Goal: Task Accomplishment & Management: Use online tool/utility

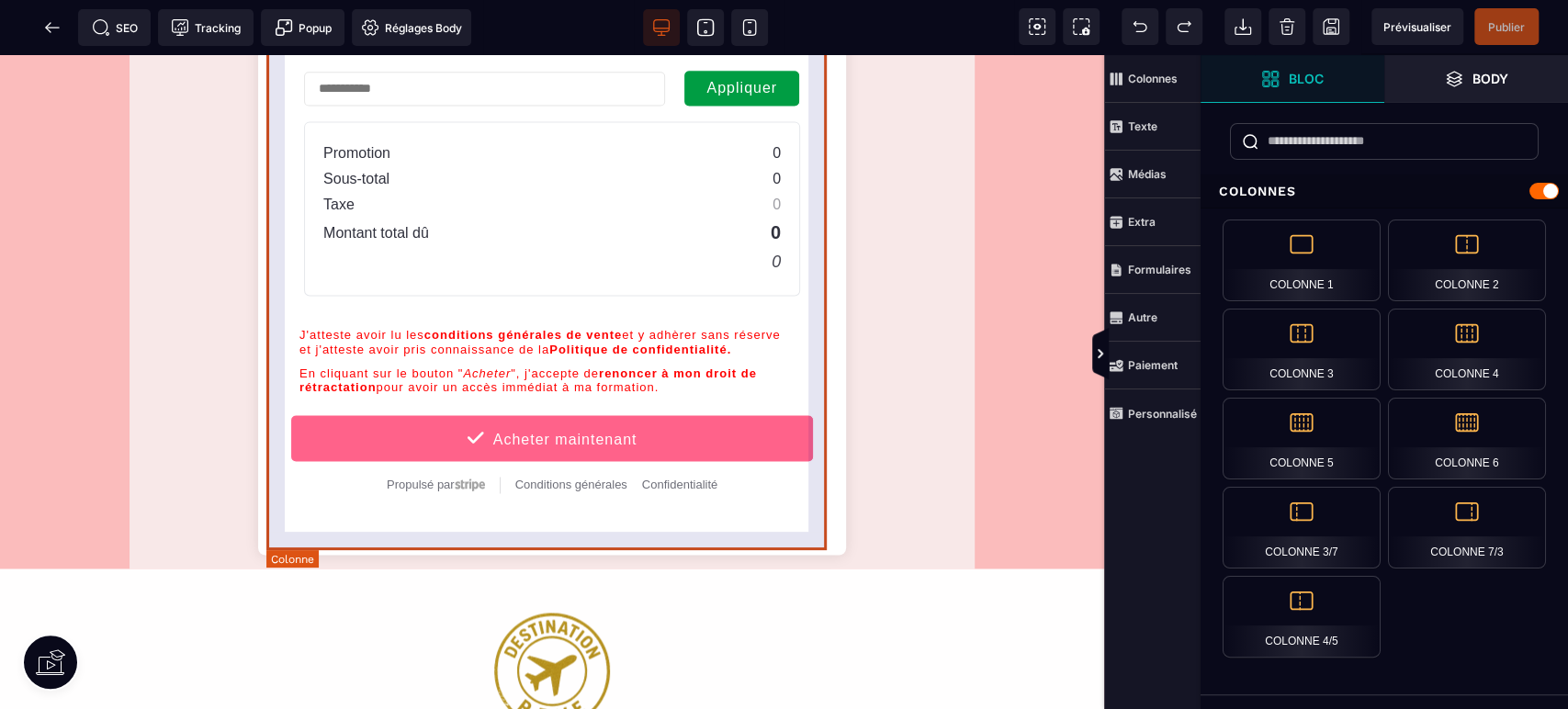
scroll to position [1799, 0]
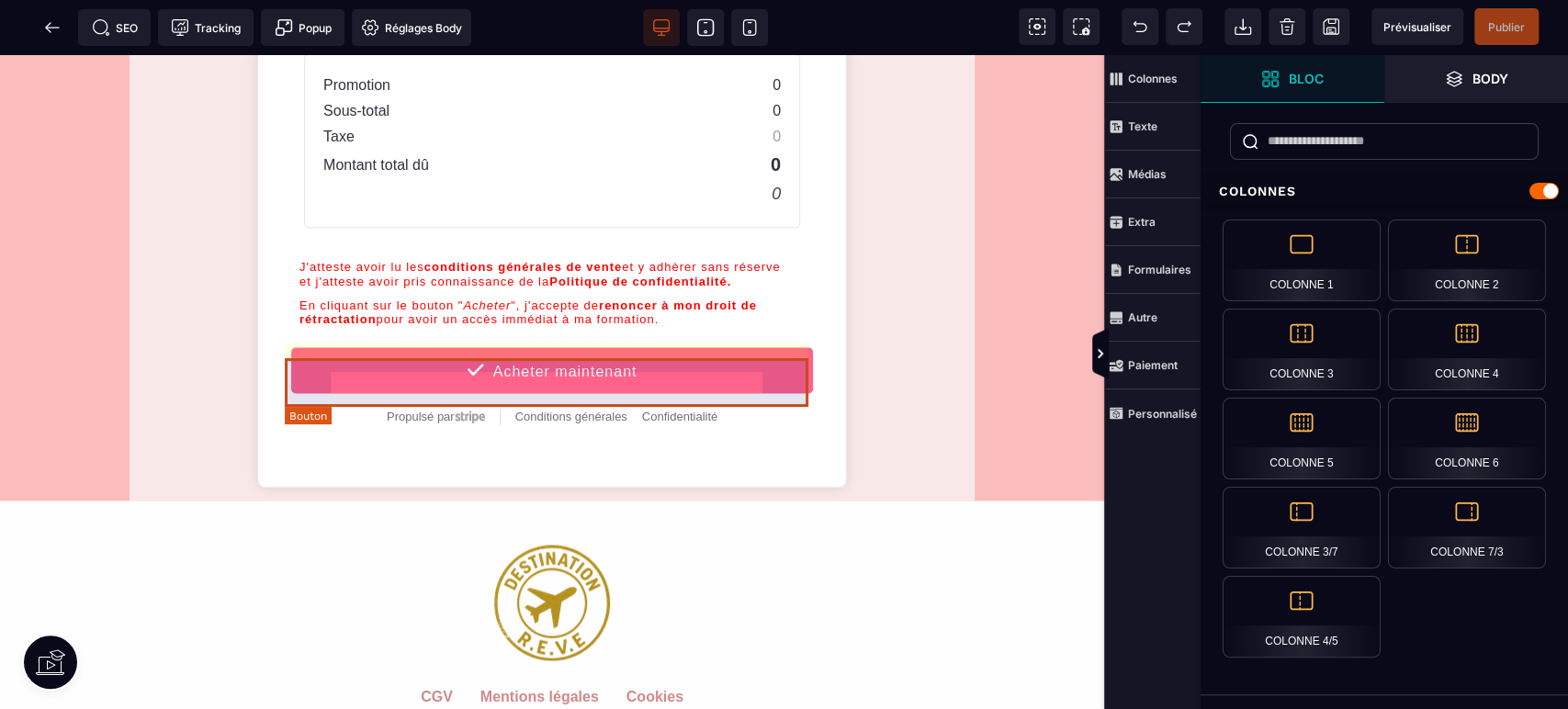
click at [669, 380] on button "Acheter maintenant" at bounding box center [552, 369] width 524 height 47
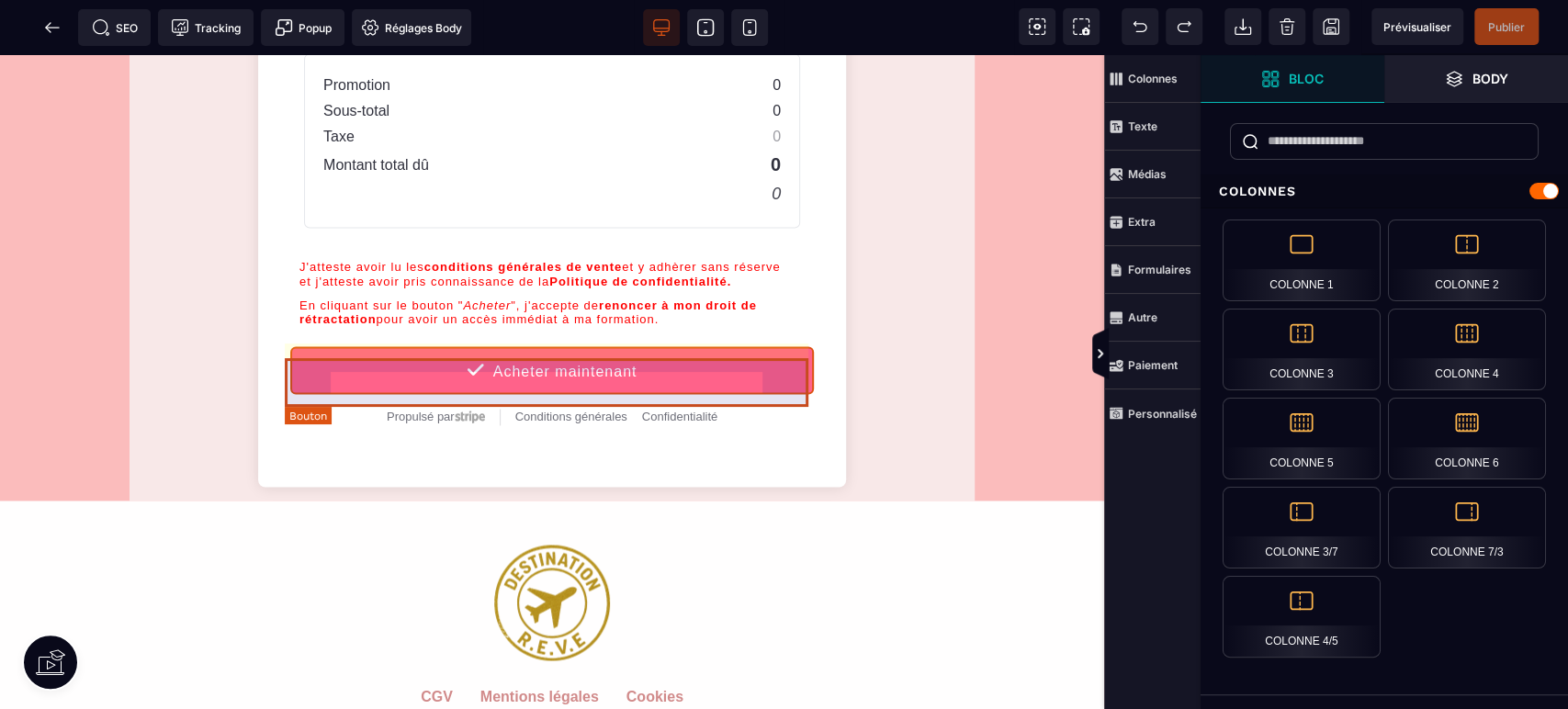
select select "******"
select select "***"
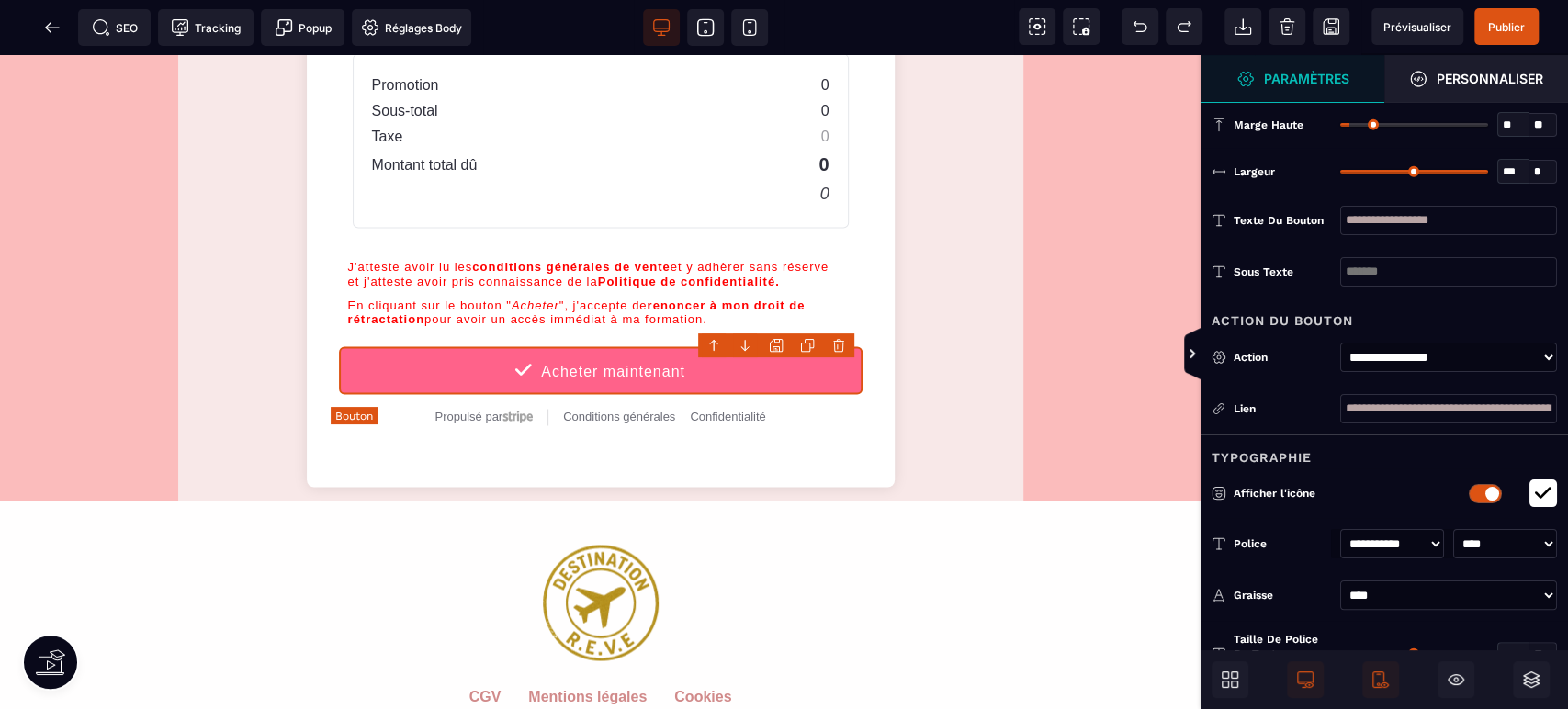
type input "**"
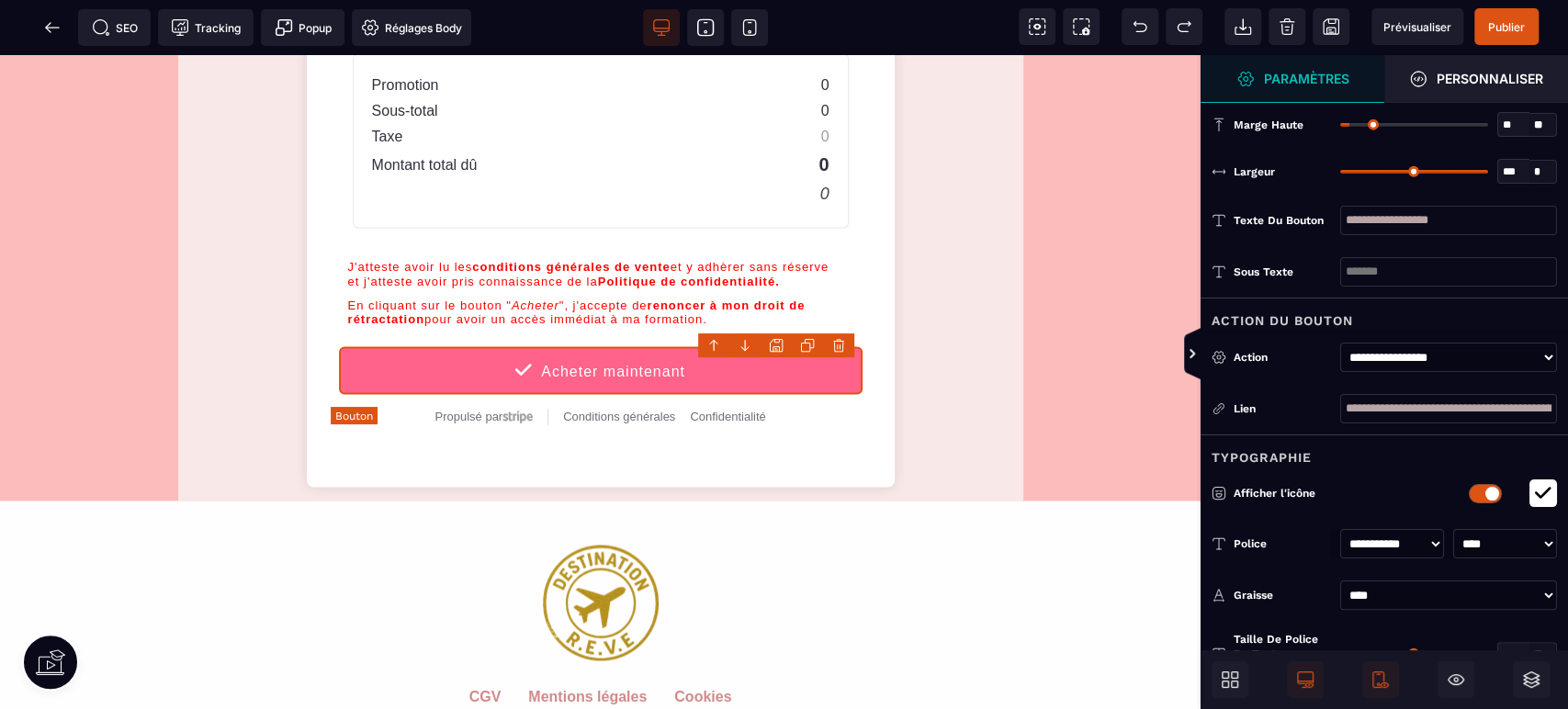
type input "**"
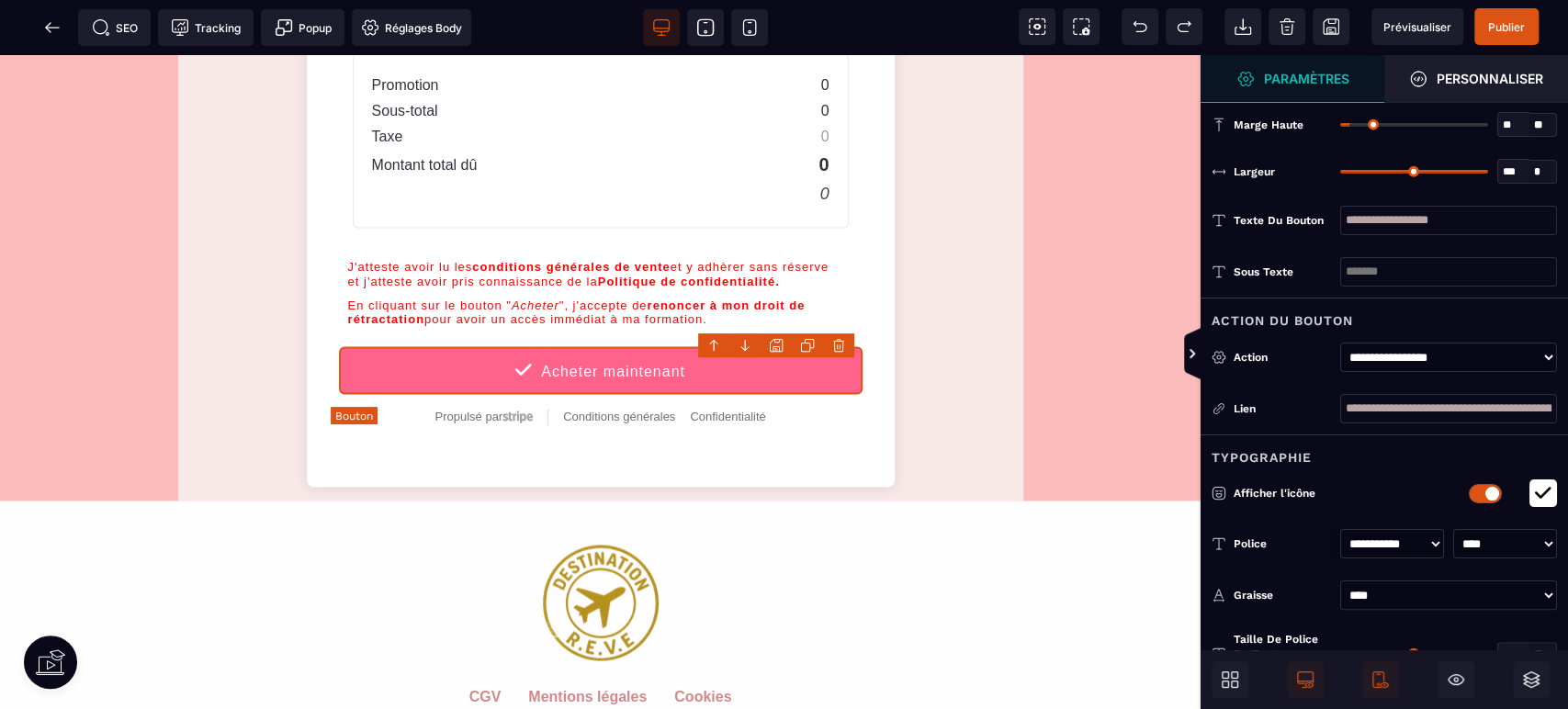
type input "**"
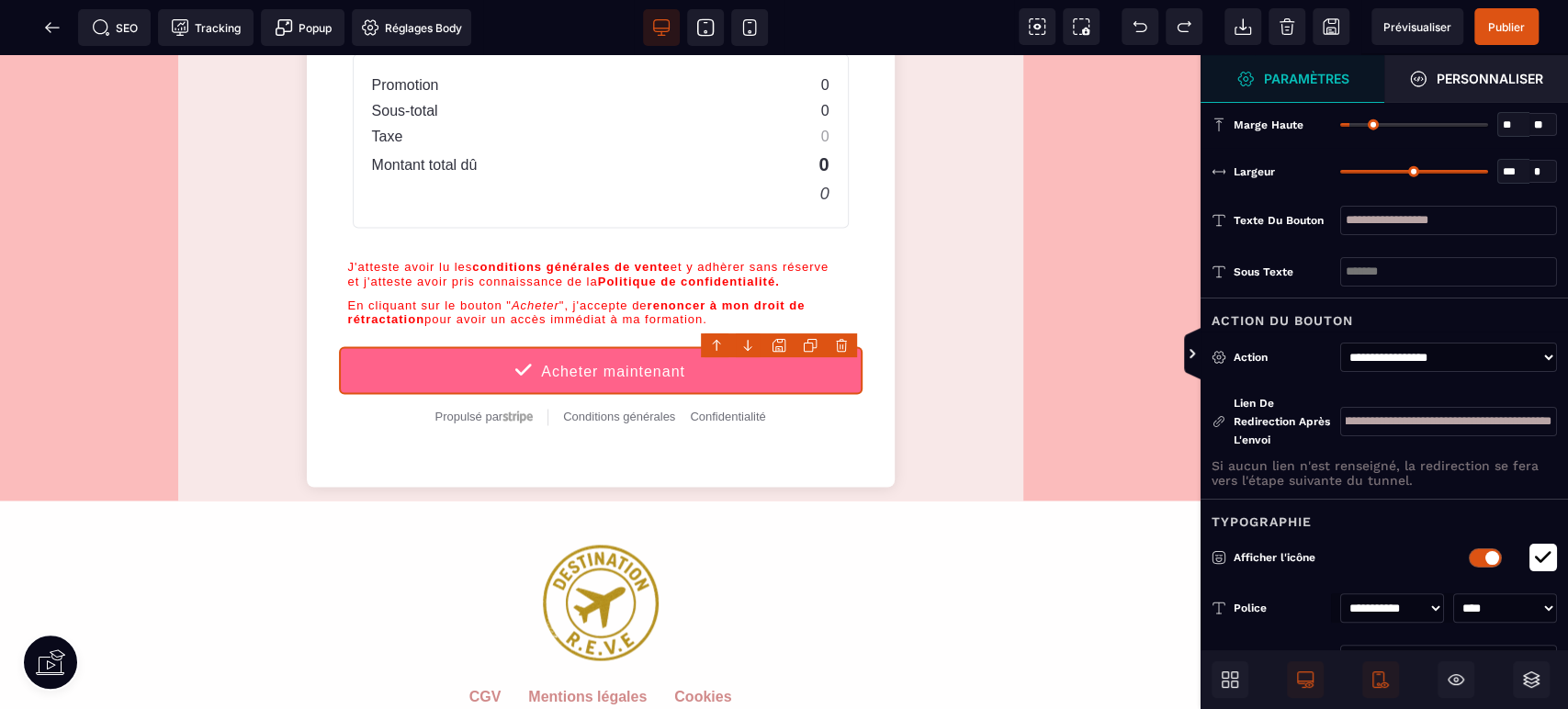
scroll to position [0, 248]
drag, startPoint x: 1436, startPoint y: 414, endPoint x: 1609, endPoint y: 428, distance: 173.6
click at [1567, 428] on html "B I U S A ******* [GEOGRAPHIC_DATA]" at bounding box center [784, 354] width 1568 height 709
click at [45, 21] on icon at bounding box center [53, 28] width 19 height 19
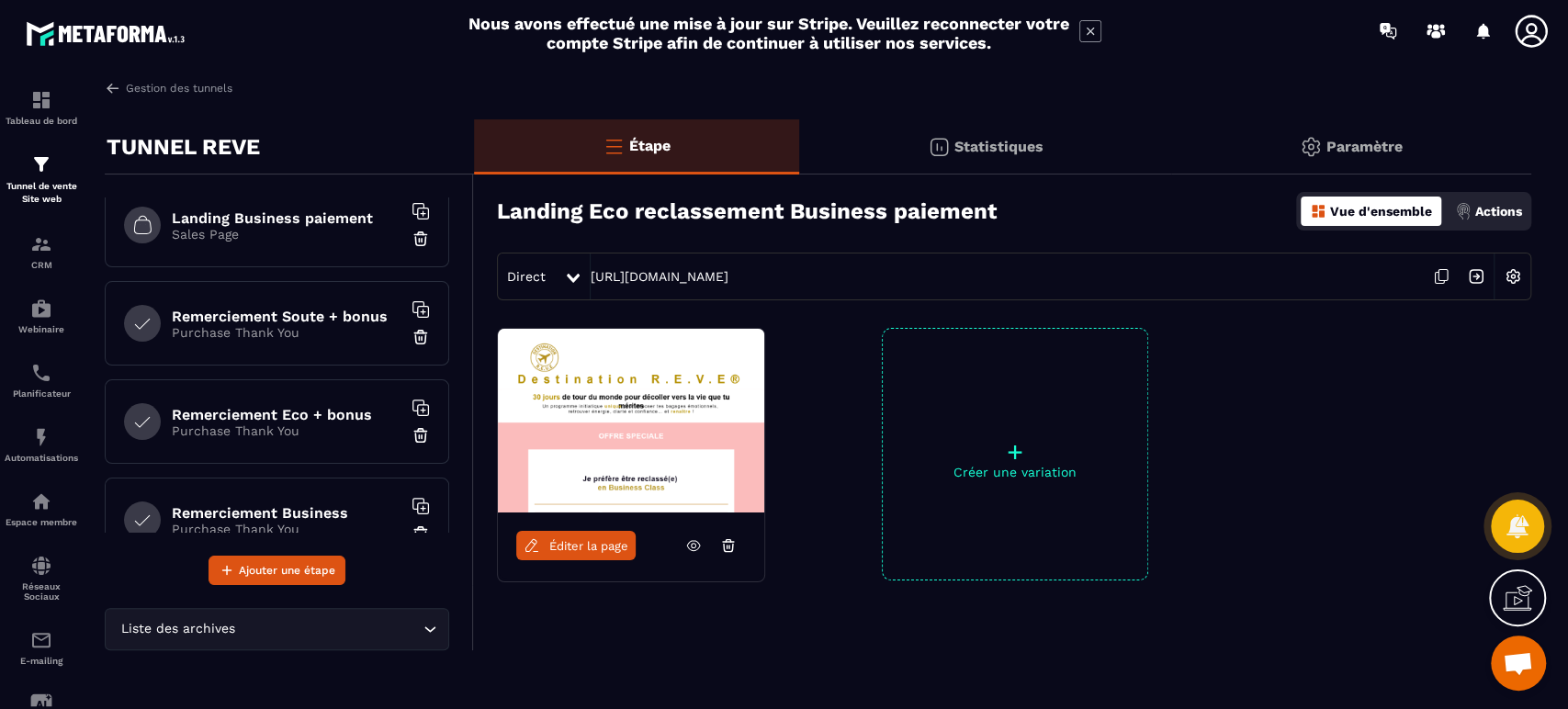
scroll to position [476, 0]
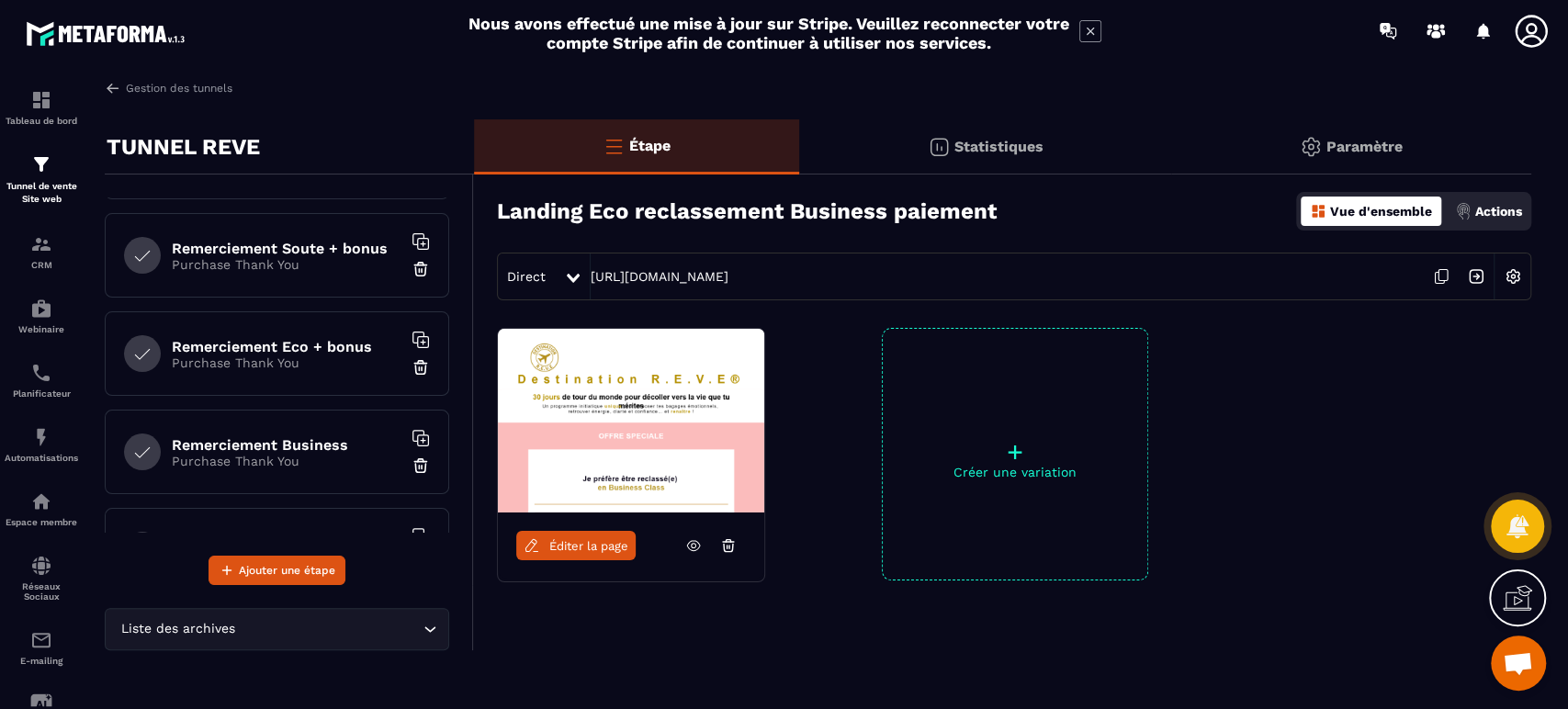
click at [322, 439] on h6 "Remerciement Business" at bounding box center [286, 445] width 229 height 18
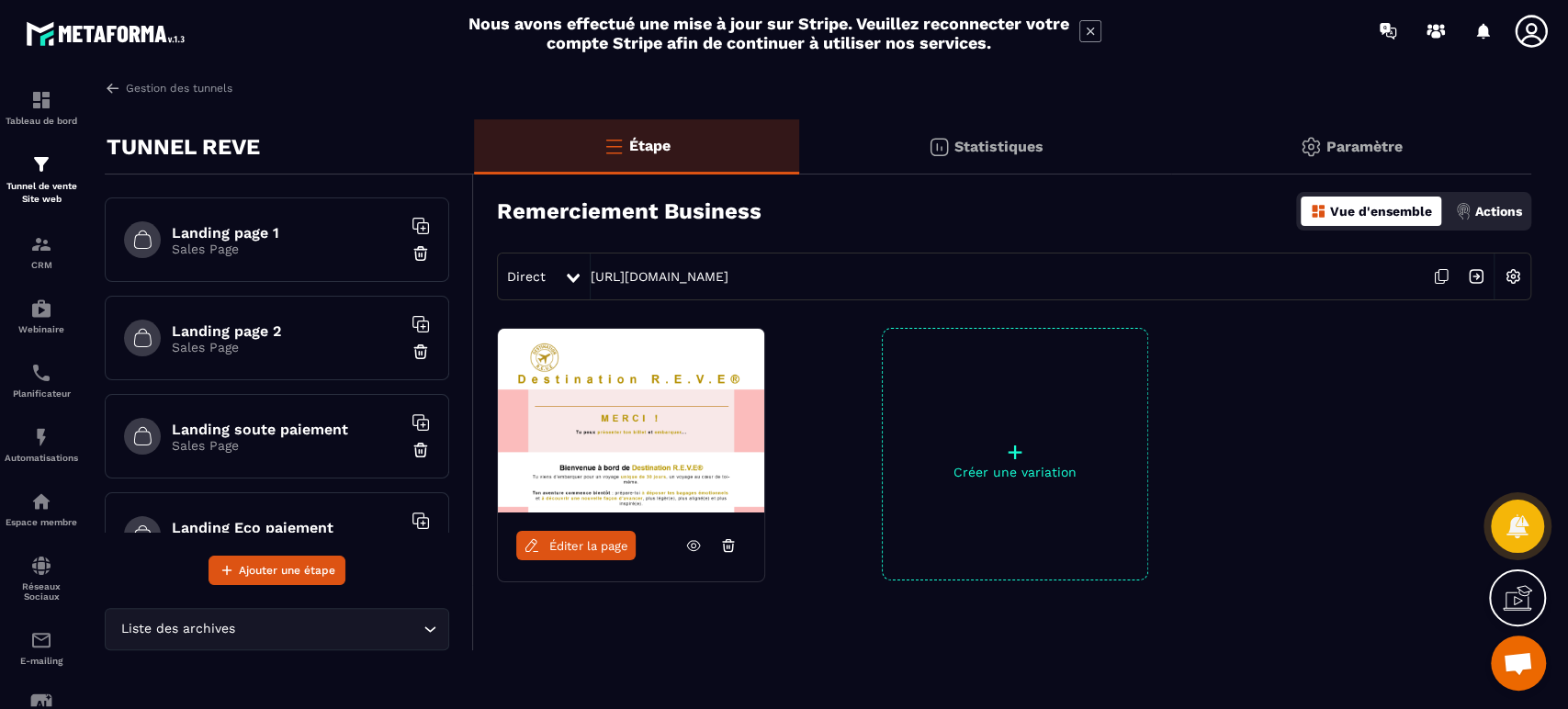
click at [257, 226] on h6 "Landing page 1" at bounding box center [286, 232] width 229 height 18
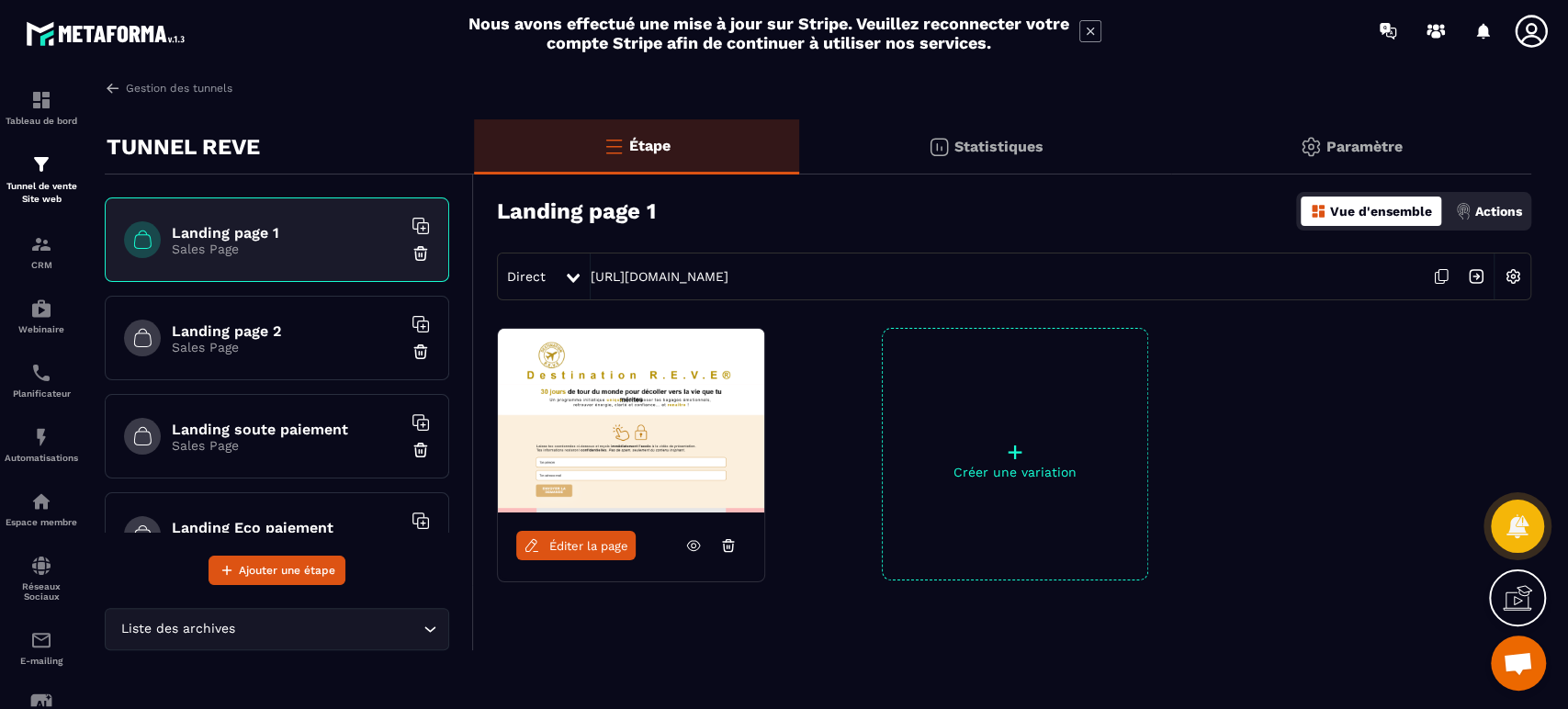
click at [1364, 144] on p "Paramètre" at bounding box center [1365, 146] width 76 height 18
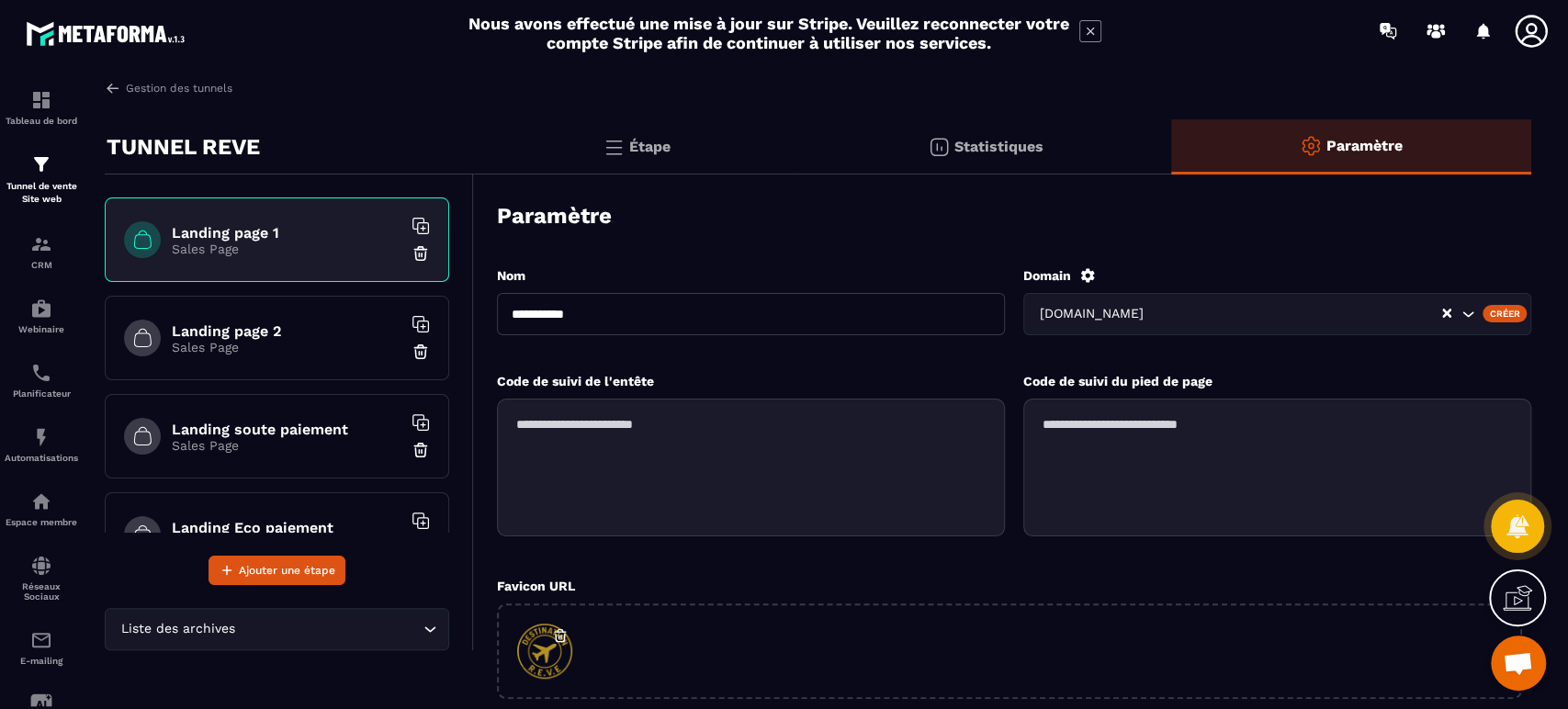
click at [648, 135] on div "Étape" at bounding box center [637, 147] width 325 height 55
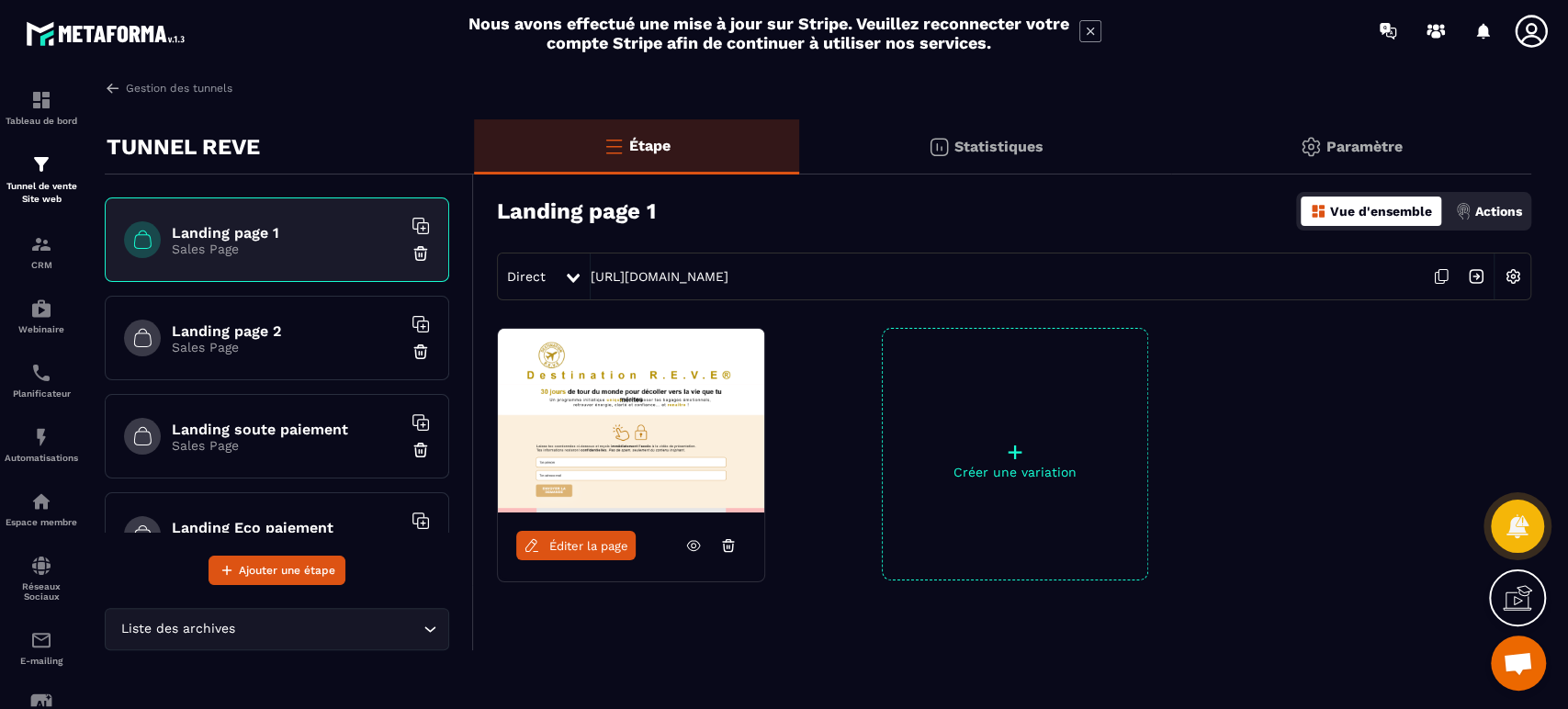
click at [1517, 278] on img at bounding box center [1513, 277] width 35 height 35
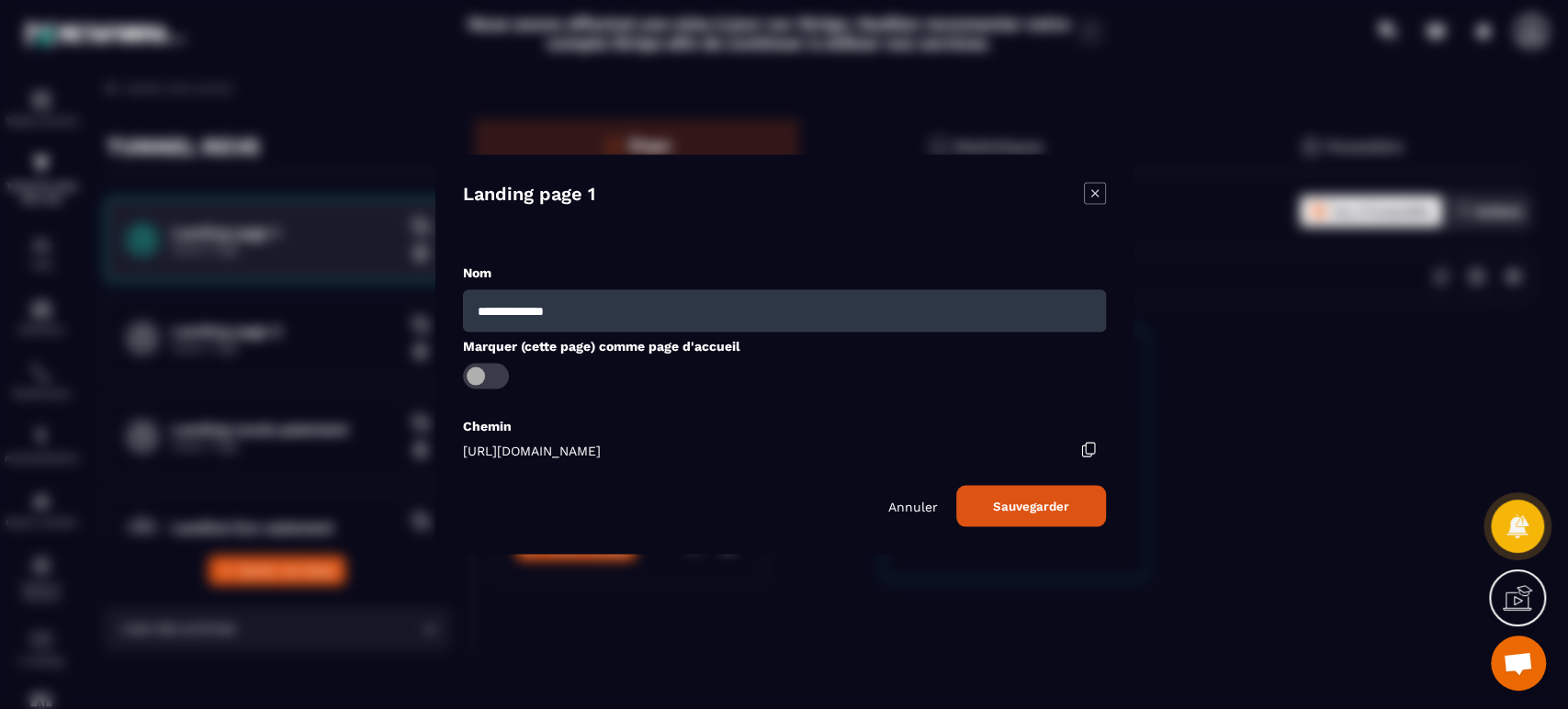
click at [1084, 190] on icon "Modal window" at bounding box center [1095, 194] width 22 height 22
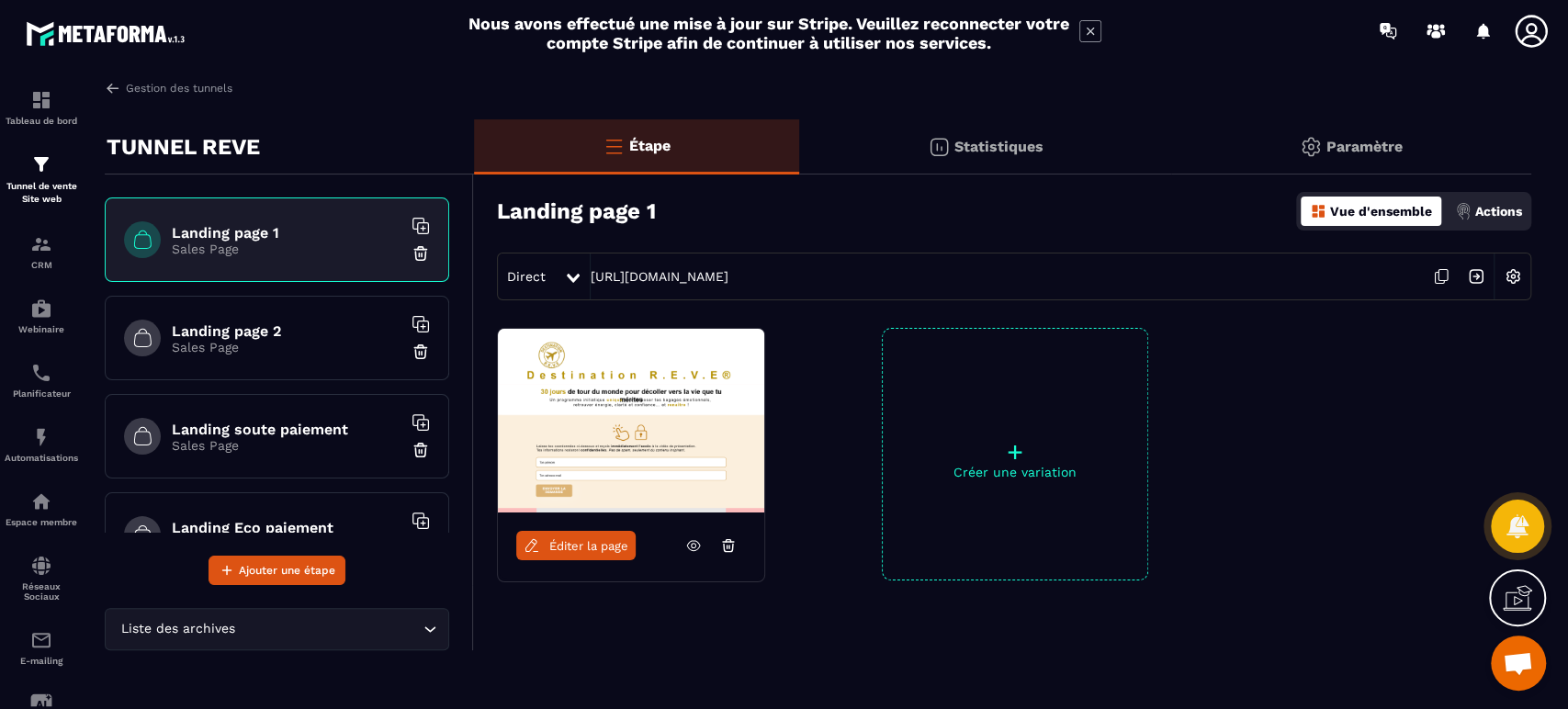
click at [1499, 217] on p "Actions" at bounding box center [1498, 212] width 46 height 15
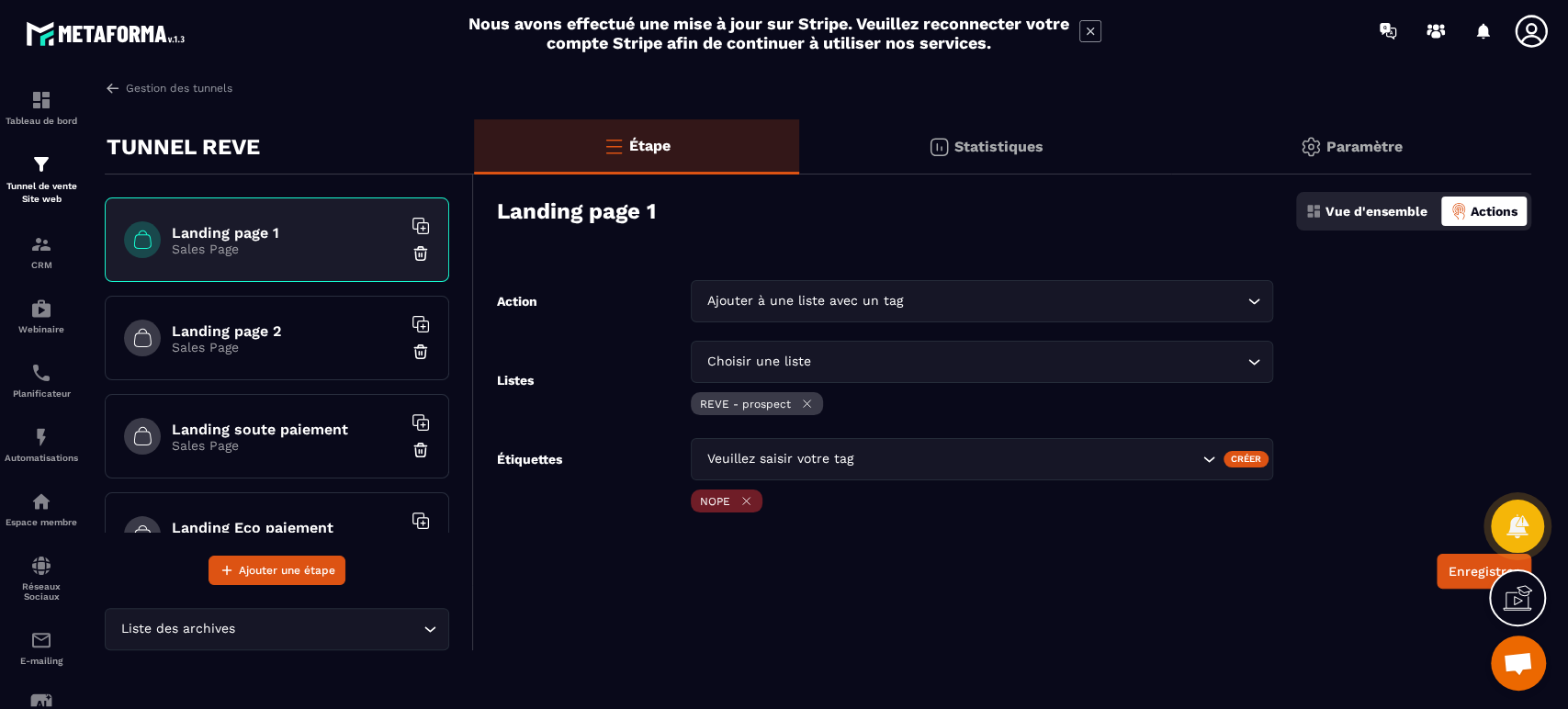
click at [0, 0] on img at bounding box center [0, 0] width 0 height 0
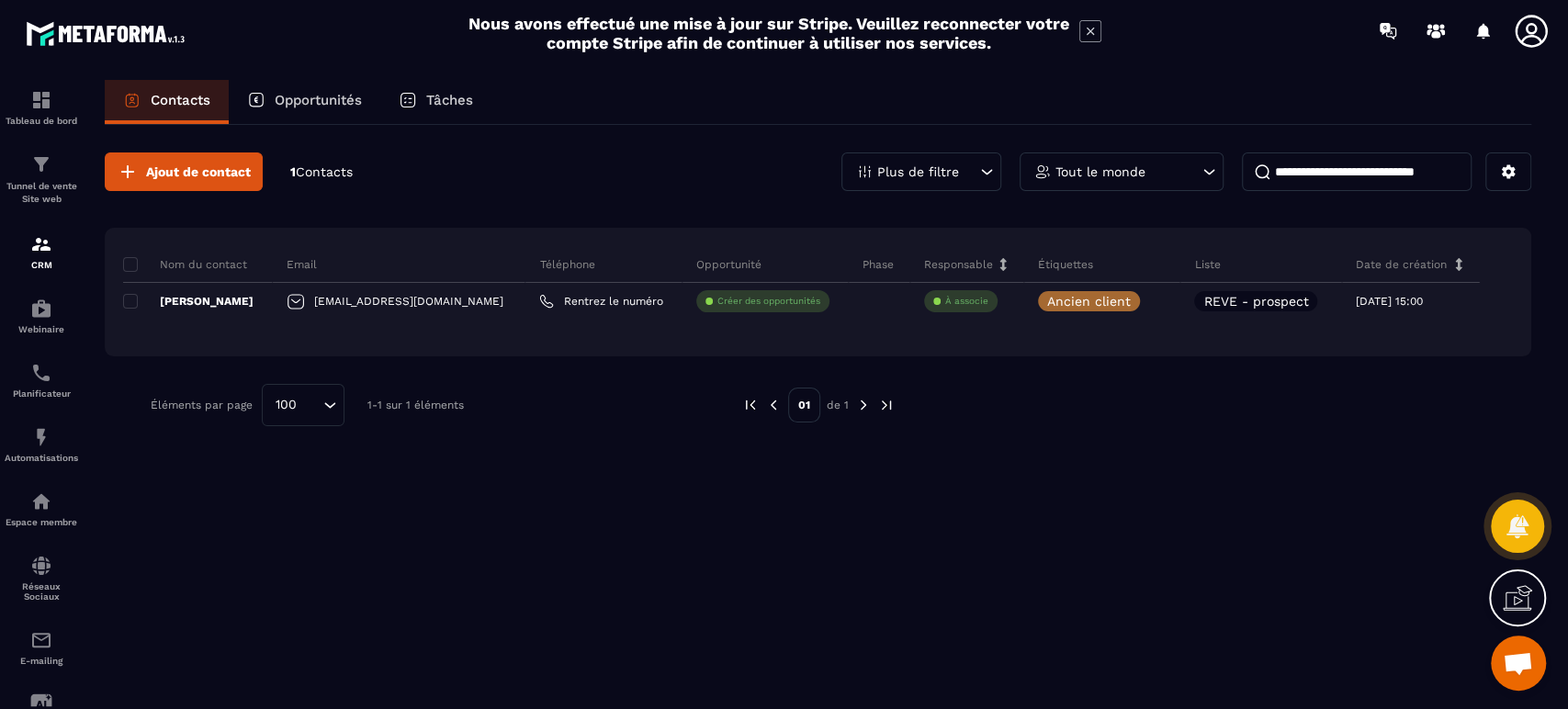
click at [31, 251] on img at bounding box center [42, 244] width 22 height 22
click at [58, 174] on div "Tunnel de vente Site web" at bounding box center [41, 179] width 73 height 52
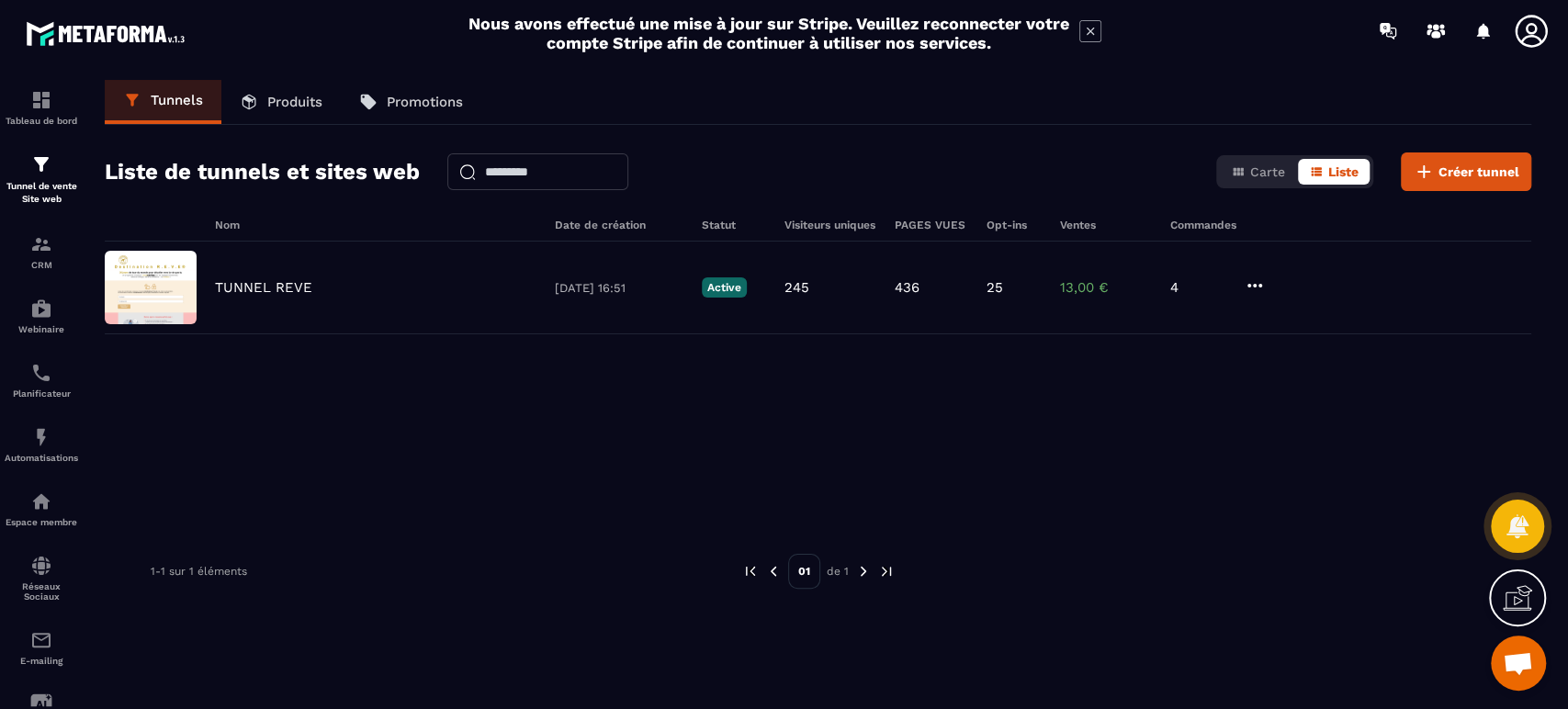
click at [265, 281] on p "TUNNEL REVE" at bounding box center [264, 288] width 97 height 17
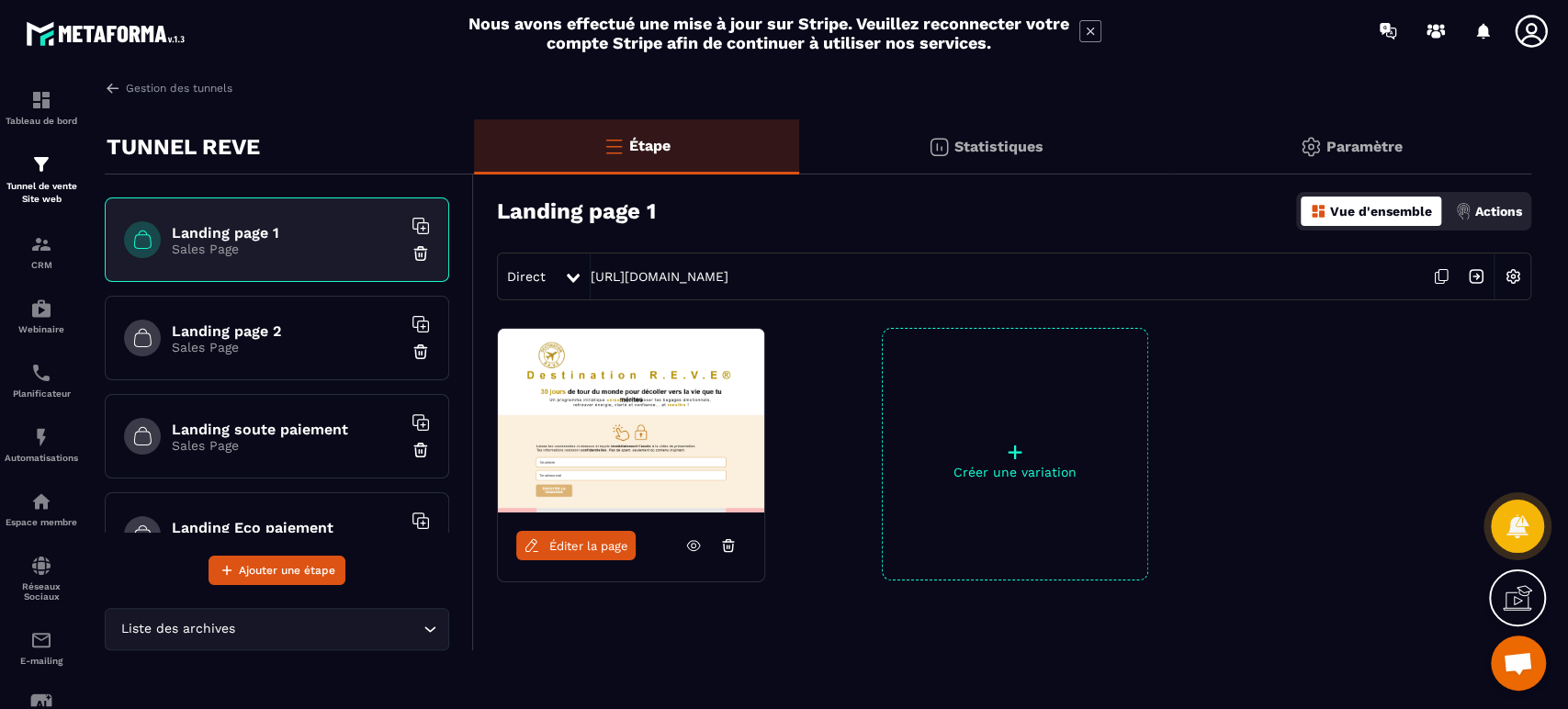
click at [1514, 206] on p "Actions" at bounding box center [1498, 212] width 46 height 15
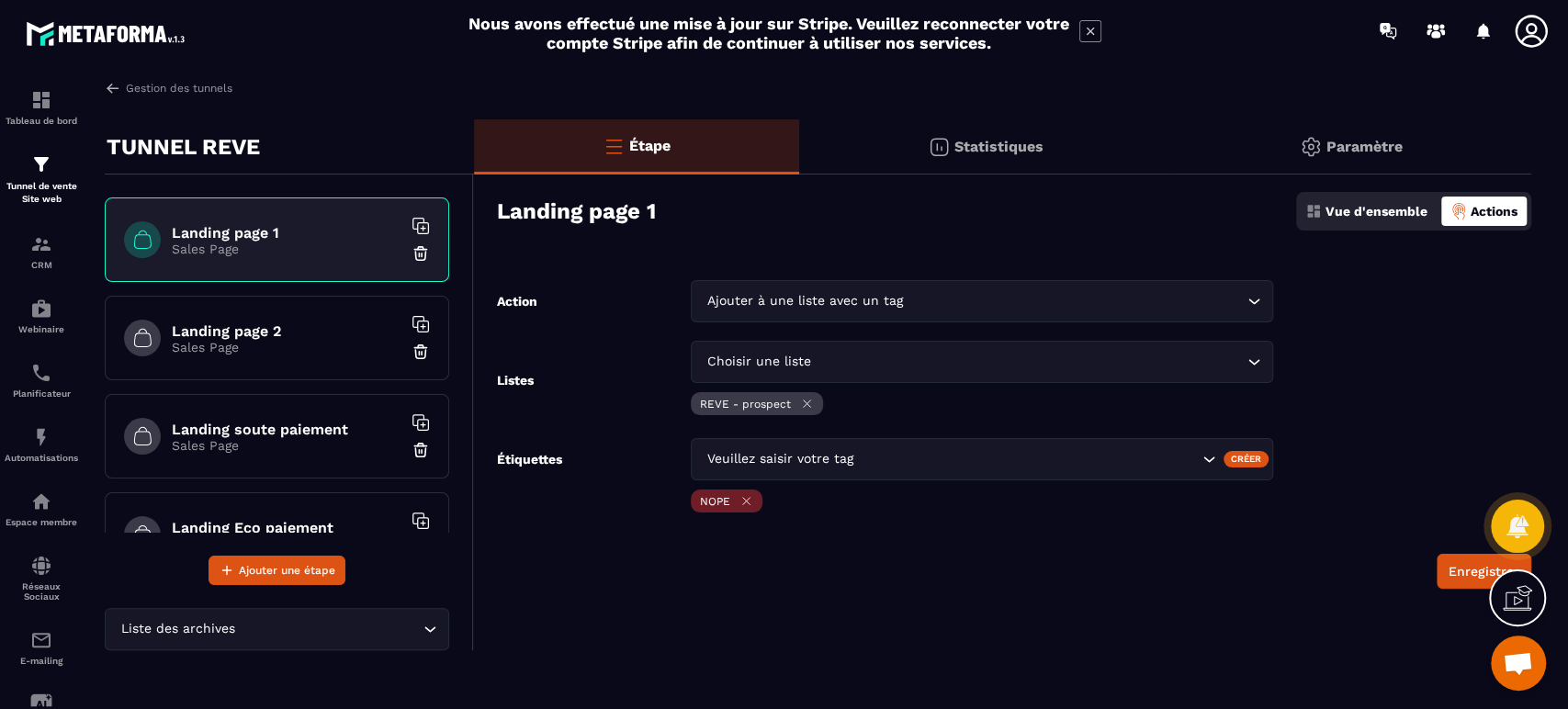
click at [238, 325] on h6 "Landing page 2" at bounding box center [286, 330] width 229 height 18
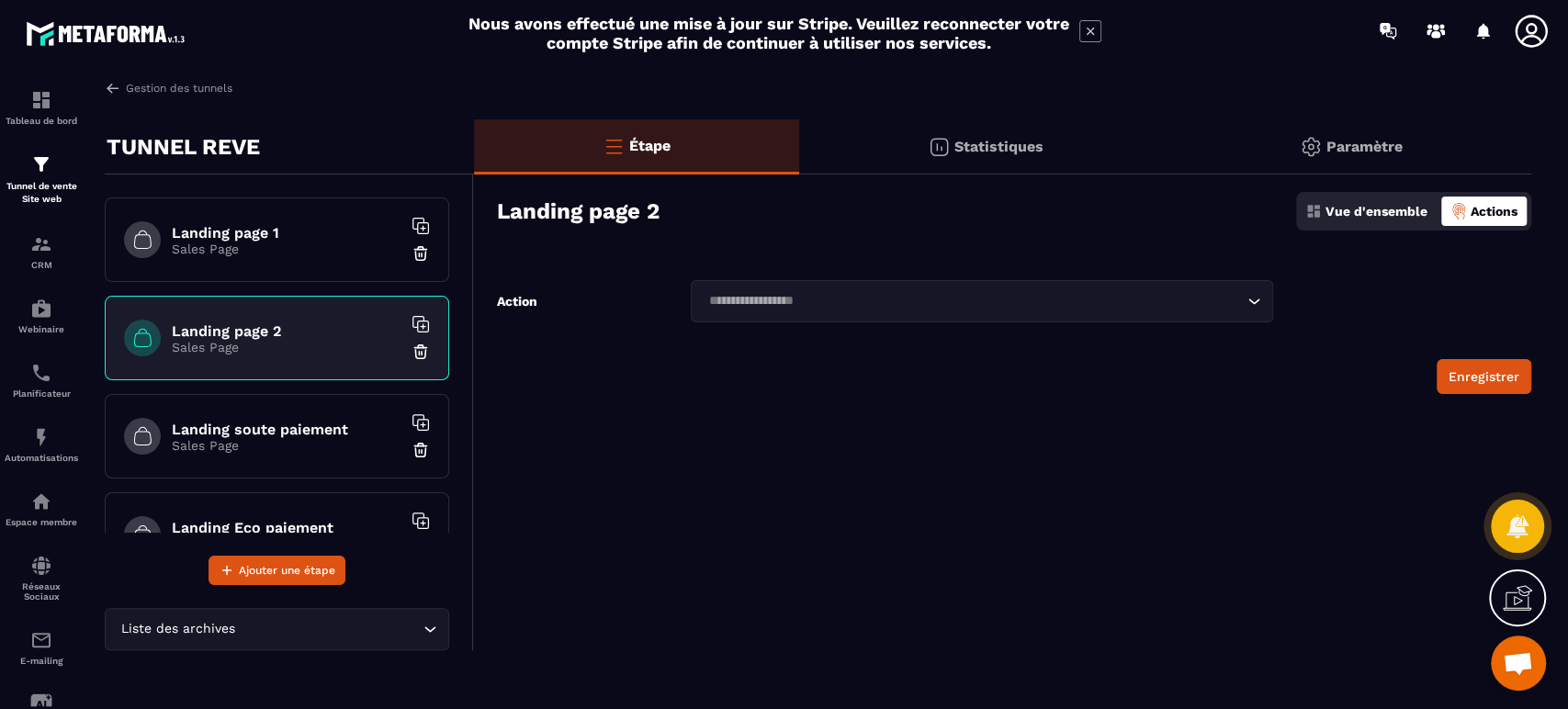
click at [1492, 212] on p "Actions" at bounding box center [1494, 212] width 46 height 15
click at [1352, 211] on p "Vue d'ensemble" at bounding box center [1377, 212] width 102 height 15
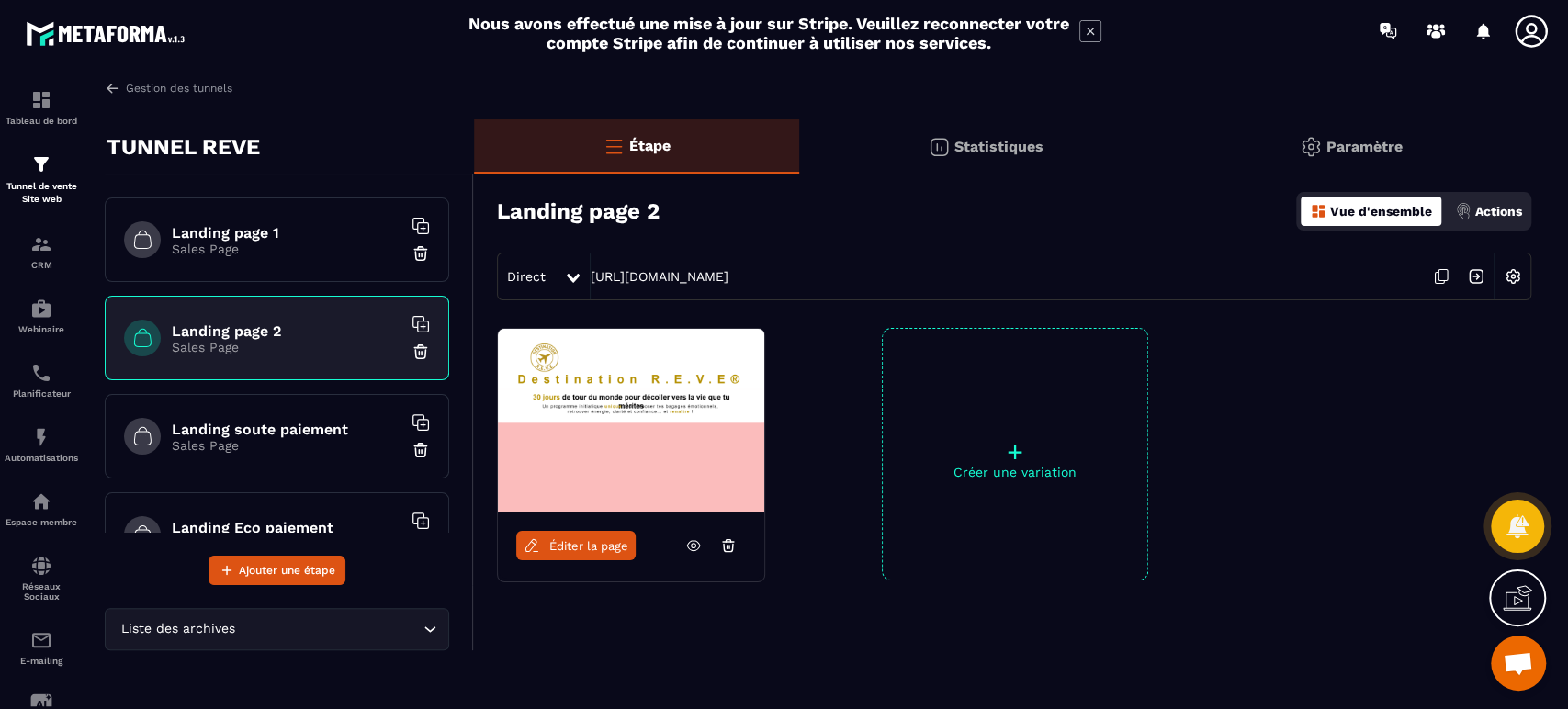
click at [1507, 210] on p "Actions" at bounding box center [1498, 212] width 46 height 15
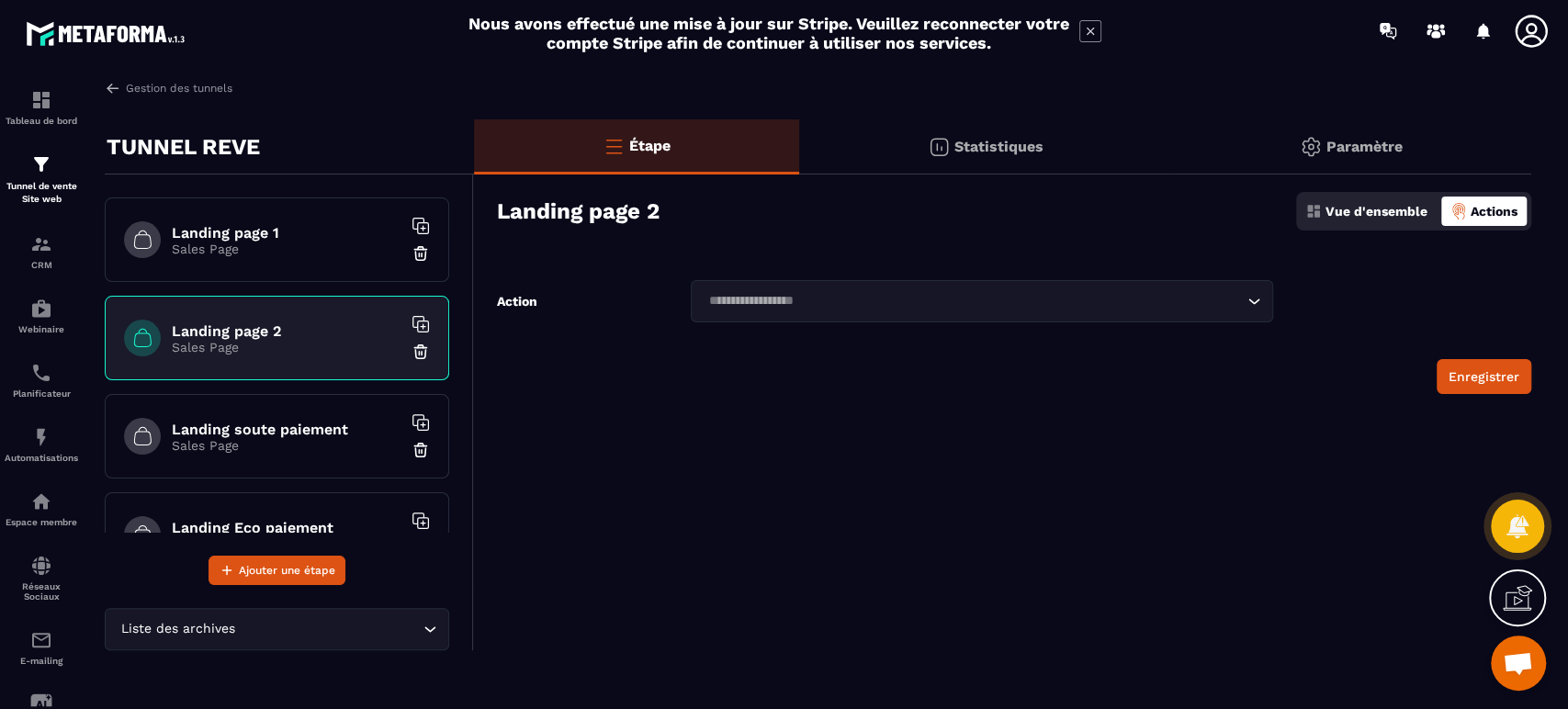
click at [265, 247] on p "Sales Page" at bounding box center [286, 249] width 229 height 15
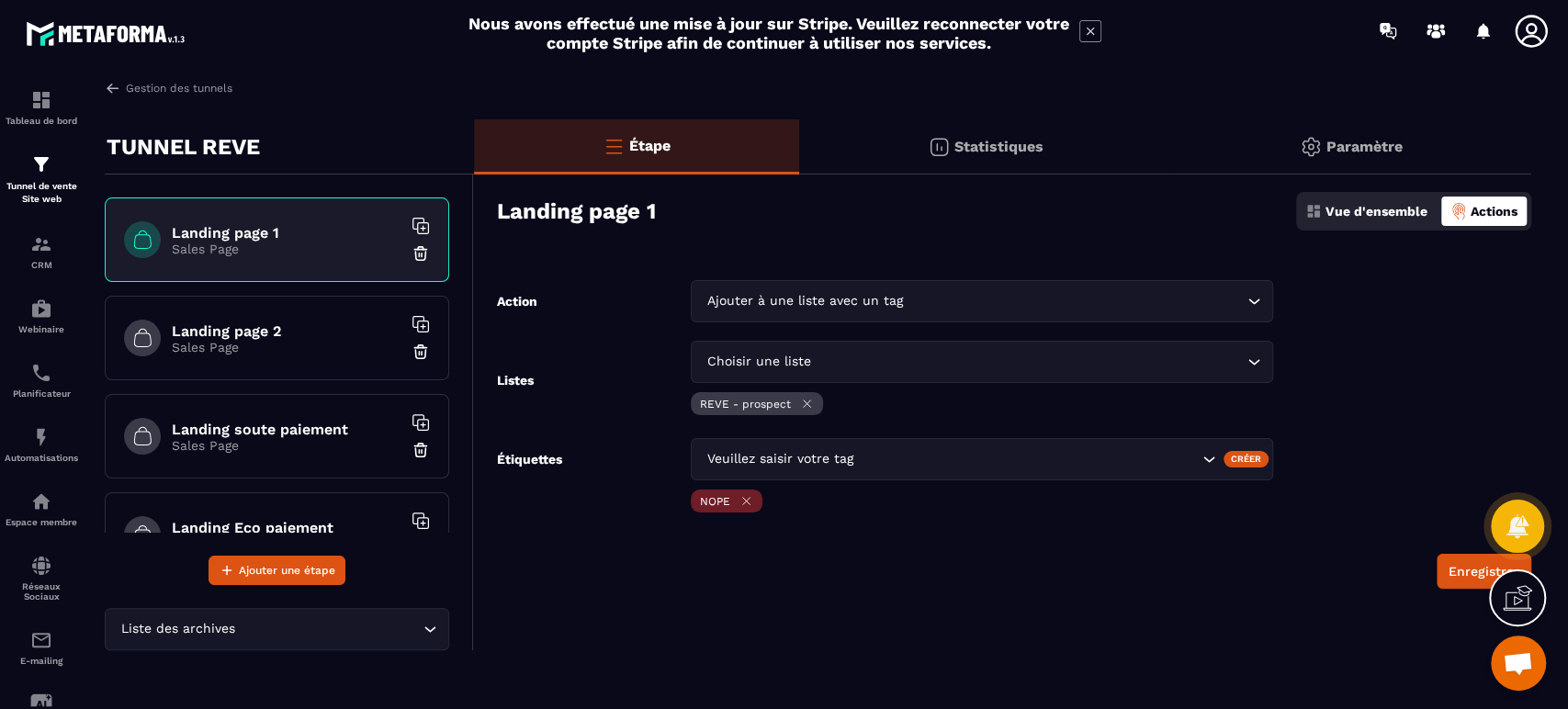
click at [1400, 204] on p "Vue d'ensemble" at bounding box center [1377, 212] width 102 height 15
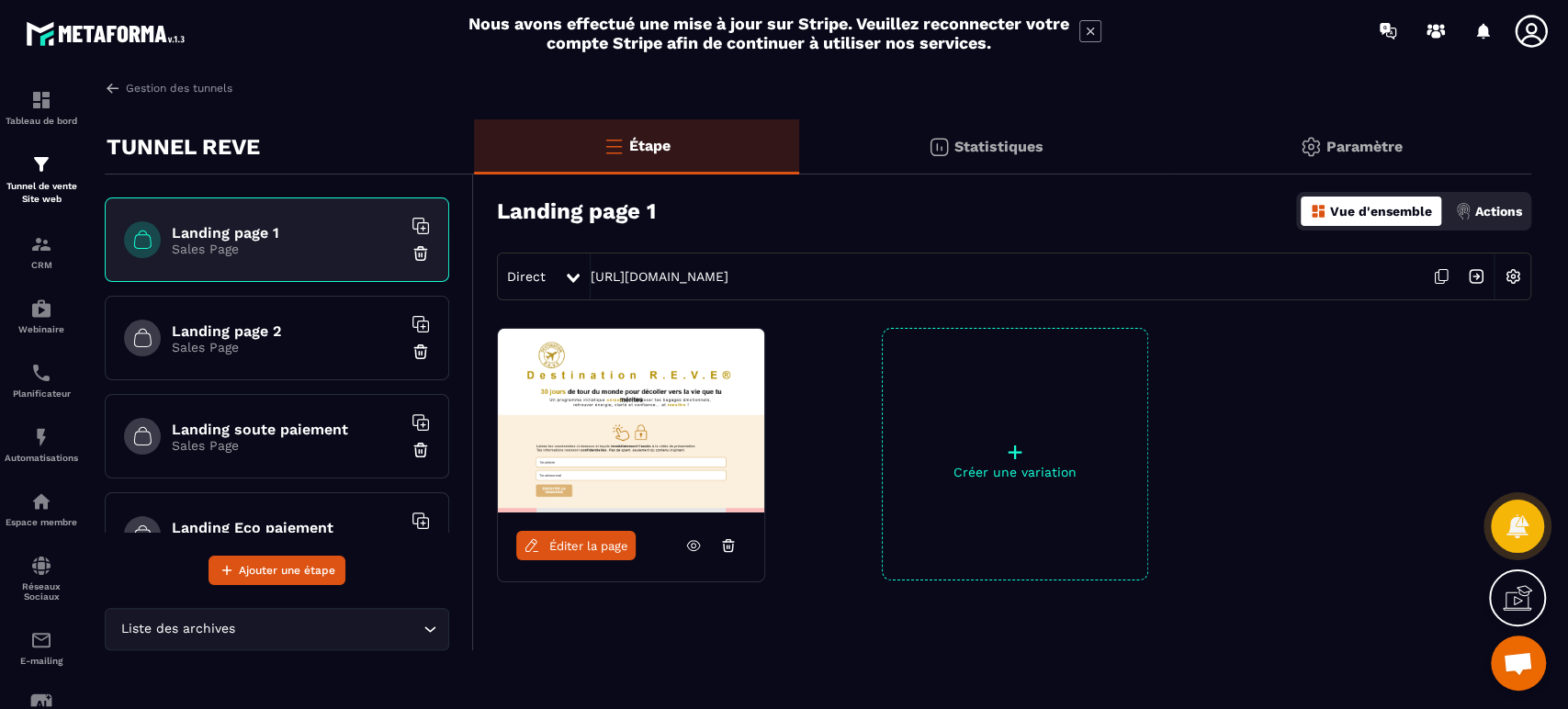
click at [692, 537] on icon at bounding box center [693, 546] width 17 height 17
click at [572, 540] on span "Éditer la page" at bounding box center [589, 546] width 79 height 14
